Goal: Task Accomplishment & Management: Use online tool/utility

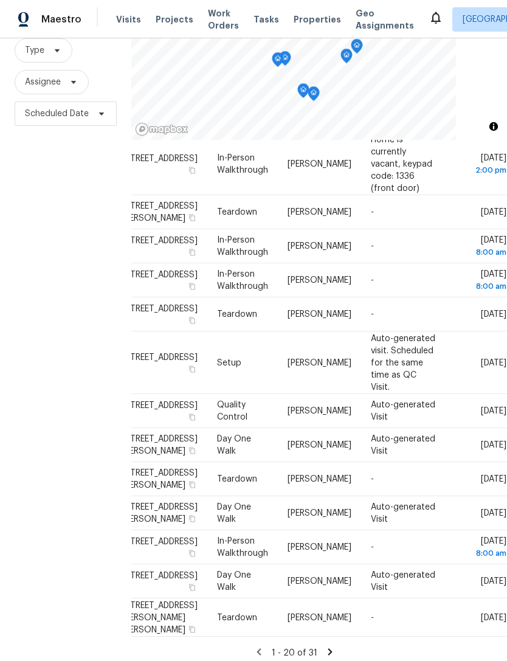
scroll to position [40, 0]
click at [325, 646] on icon at bounding box center [330, 651] width 11 height 11
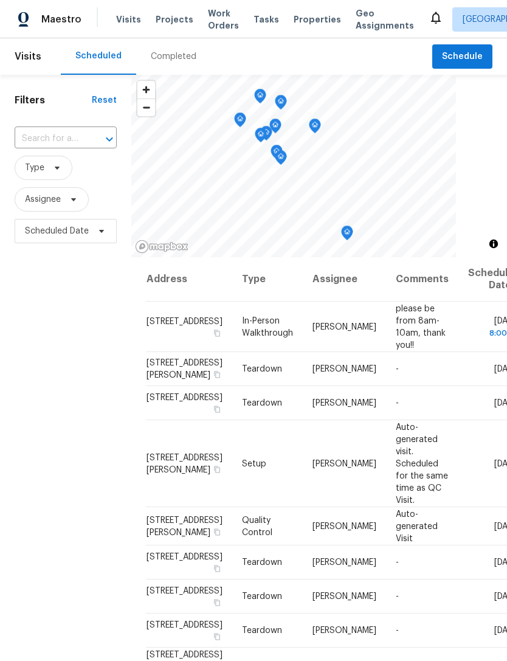
scroll to position [0, 0]
click at [458, 322] on td "Wed, Sep 10 8:00 am" at bounding box center [489, 326] width 62 height 50
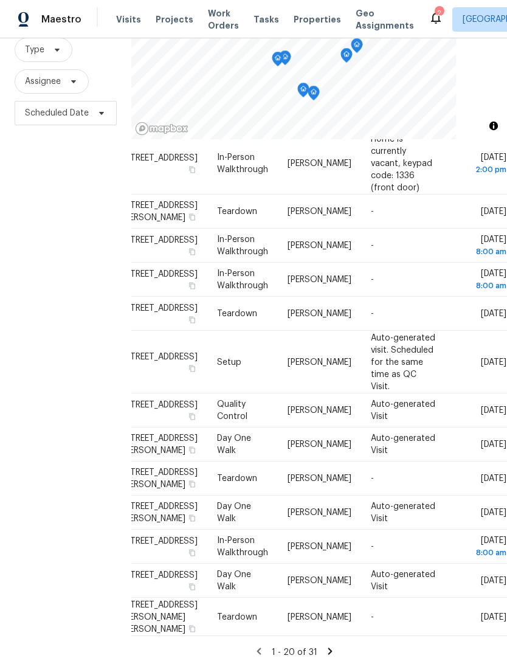
scroll to position [40, 0]
click at [325, 646] on icon at bounding box center [330, 651] width 11 height 11
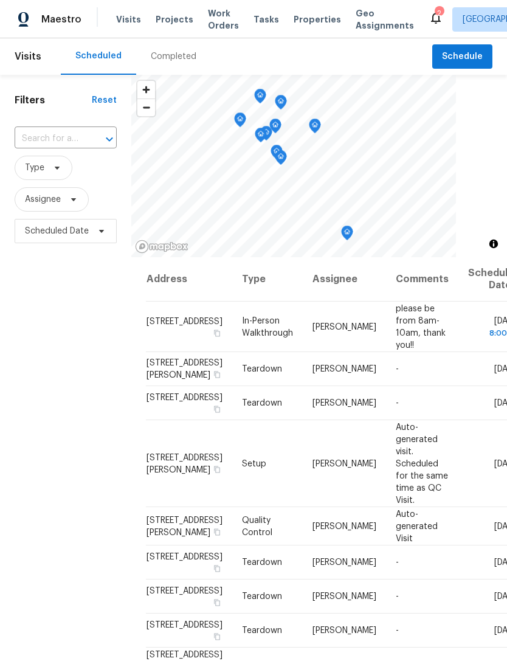
scroll to position [0, 0]
click at [0, 0] on icon at bounding box center [0, 0] width 0 height 0
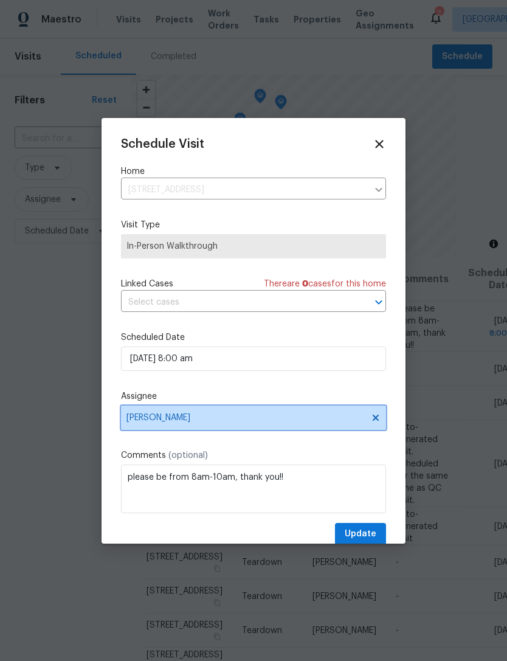
click at [218, 420] on span "[PERSON_NAME]" at bounding box center [245, 418] width 238 height 10
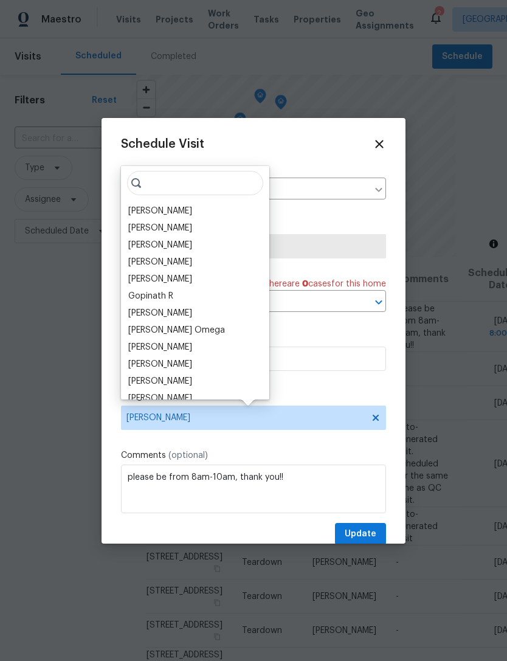
click at [192, 261] on div "[PERSON_NAME]" at bounding box center [195, 261] width 141 height 17
click at [200, 181] on input "search" at bounding box center [195, 183] width 136 height 24
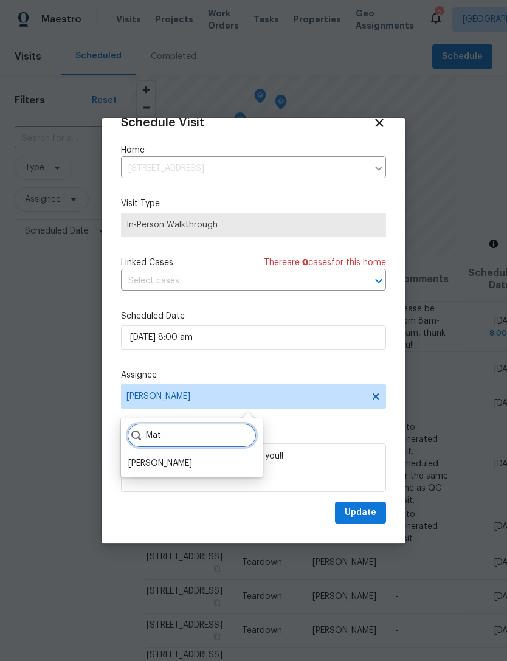
scroll to position [24, 0]
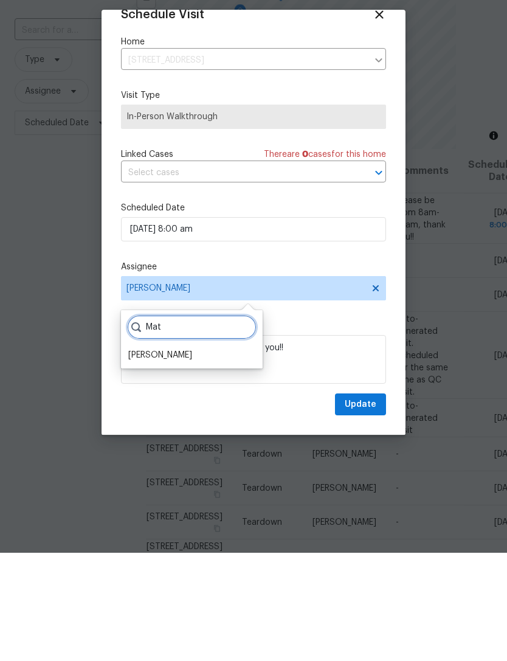
type input "Mat"
click at [179, 457] on div "[PERSON_NAME]" at bounding box center [160, 463] width 64 height 12
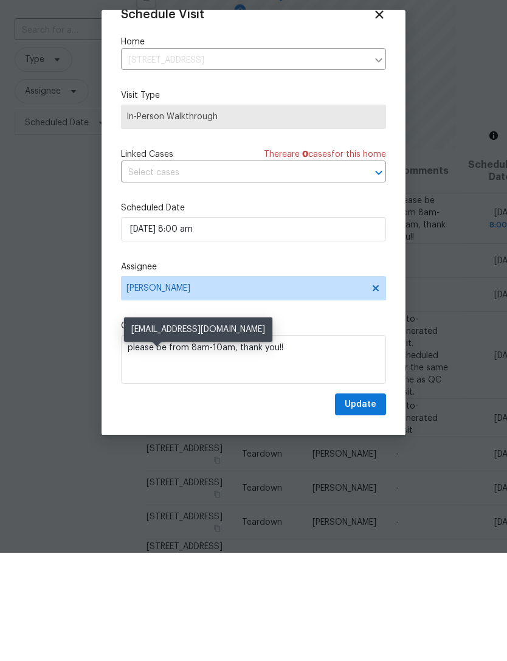
scroll to position [40, 0]
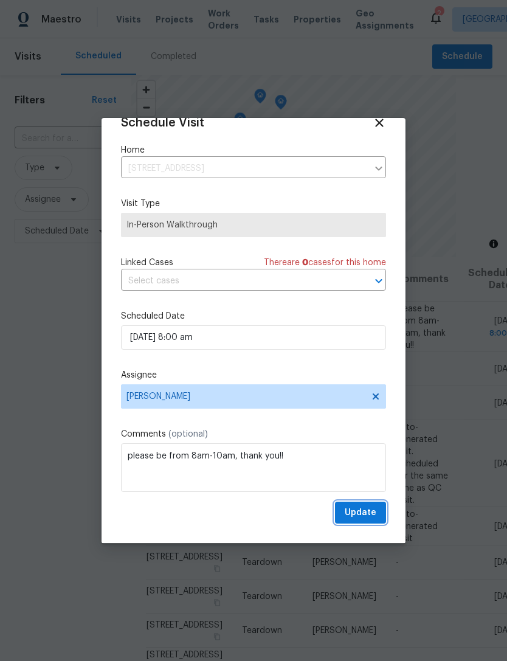
click at [366, 514] on span "Update" at bounding box center [361, 512] width 32 height 15
